Goal: Navigation & Orientation: Find specific page/section

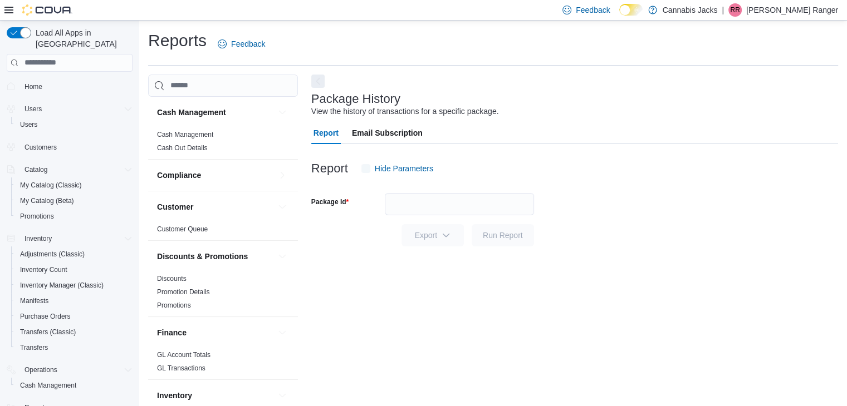
scroll to position [4, 0]
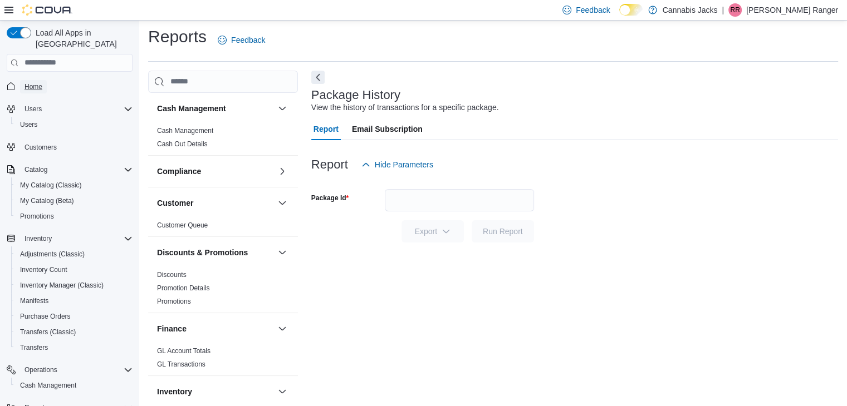
click at [29, 82] on span "Home" at bounding box center [33, 86] width 18 height 9
